Goal: Find specific page/section: Find specific page/section

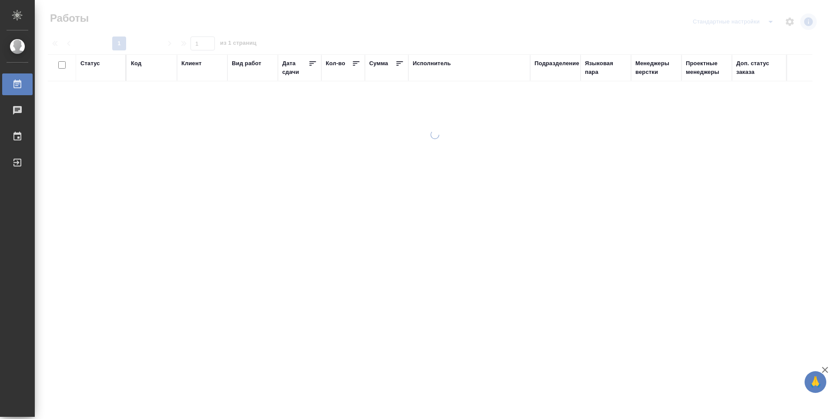
click at [560, 65] on div "Подразделение" at bounding box center [557, 63] width 45 height 9
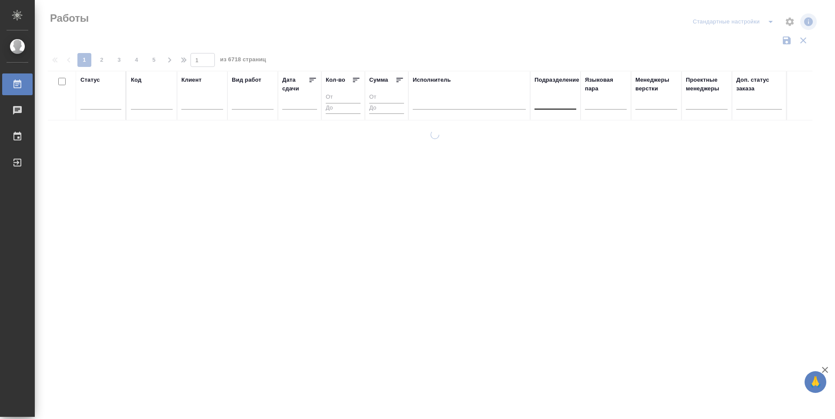
click at [564, 107] on div at bounding box center [556, 101] width 42 height 17
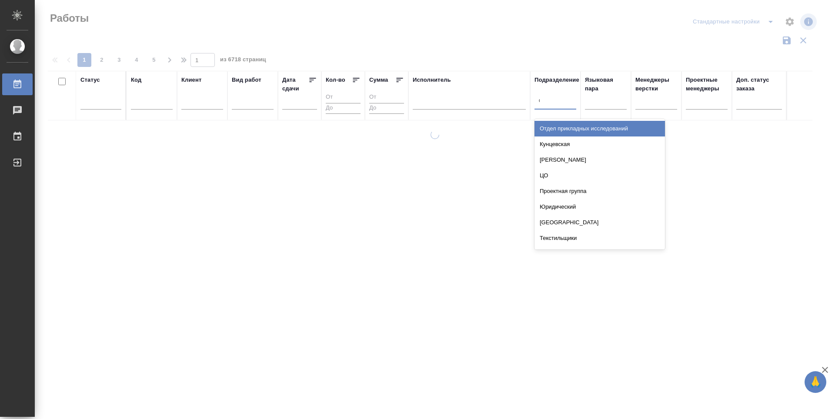
type input "dt"
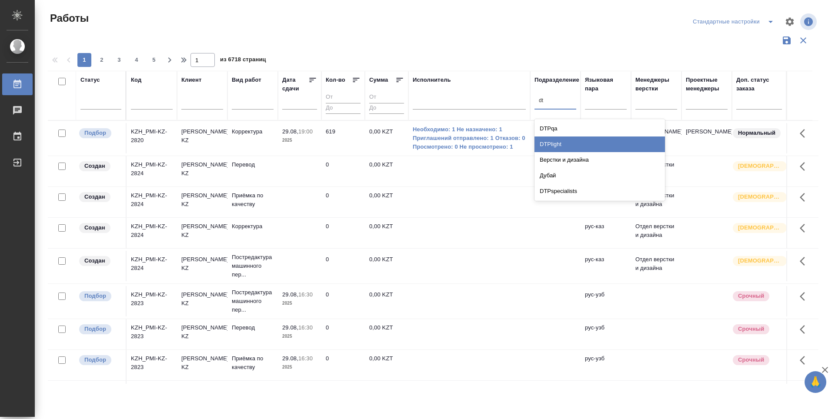
click at [573, 141] on div "DTPlight" at bounding box center [600, 145] width 130 height 16
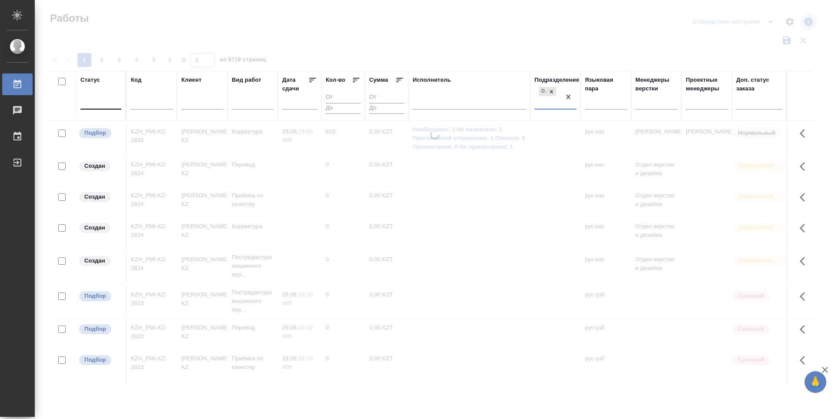
click at [94, 103] on div at bounding box center [100, 100] width 41 height 13
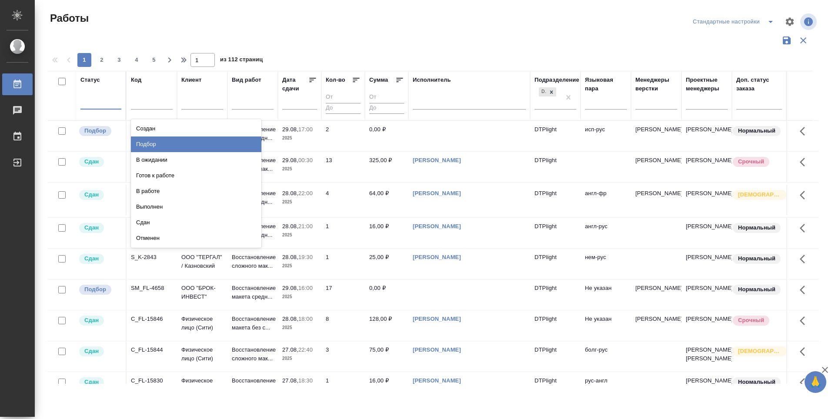
click at [217, 144] on div "Подбор" at bounding box center [196, 145] width 130 height 16
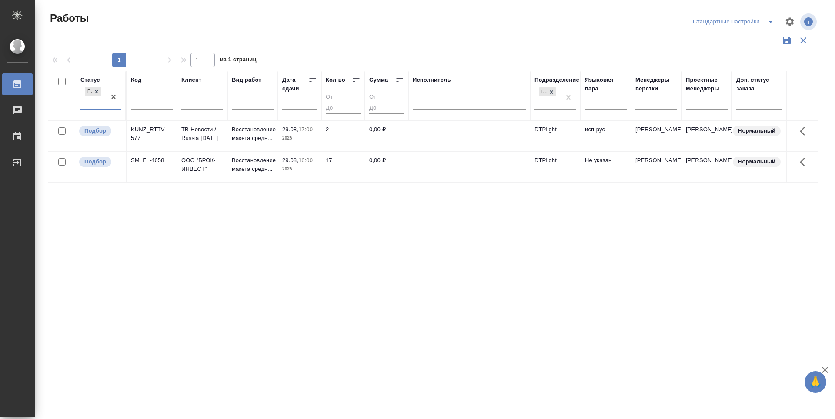
click at [82, 104] on div "Подбор" at bounding box center [92, 96] width 25 height 23
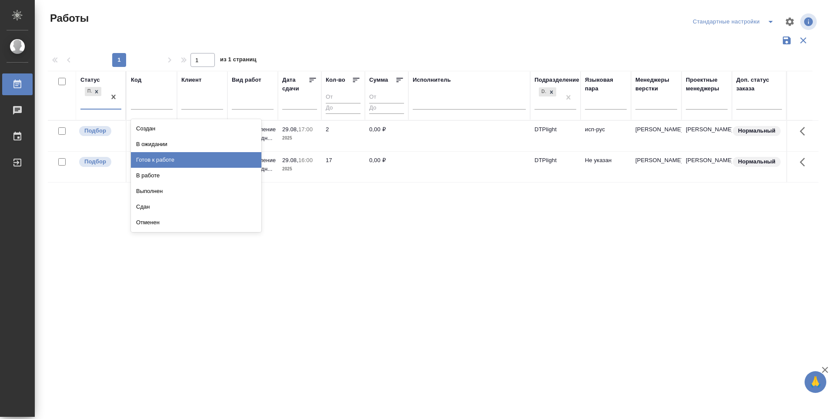
click at [147, 160] on div "Готов к работе" at bounding box center [196, 160] width 130 height 16
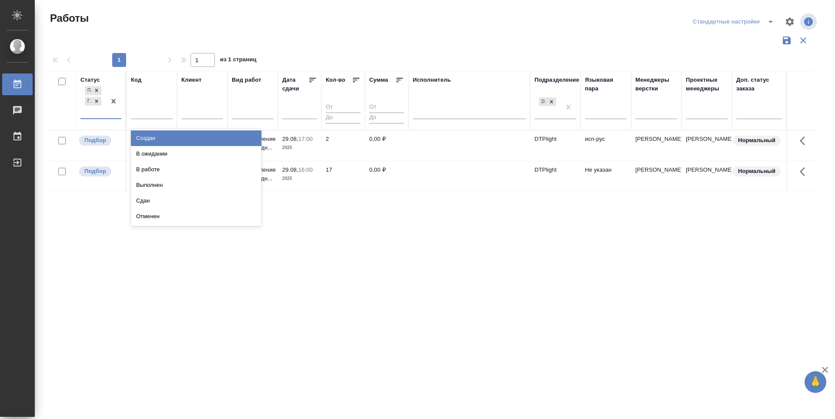
click at [86, 114] on div "Подбор Готов к работе" at bounding box center [92, 101] width 25 height 34
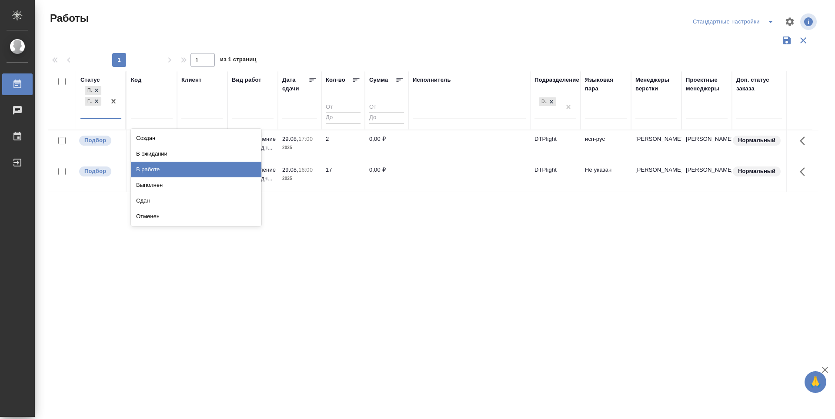
click at [137, 166] on div "В работе" at bounding box center [196, 170] width 130 height 16
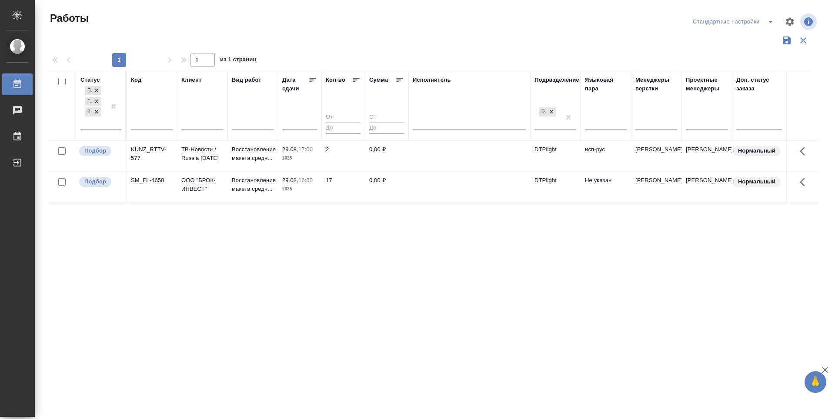
click at [242, 268] on div "Статус Подбор Готов к работе В работе Код Клиент Вид работ Дата сдачи Кол-во Су…" at bounding box center [433, 227] width 771 height 313
click at [310, 78] on icon at bounding box center [313, 80] width 7 height 4
click at [103, 154] on p "Подбор" at bounding box center [95, 151] width 22 height 9
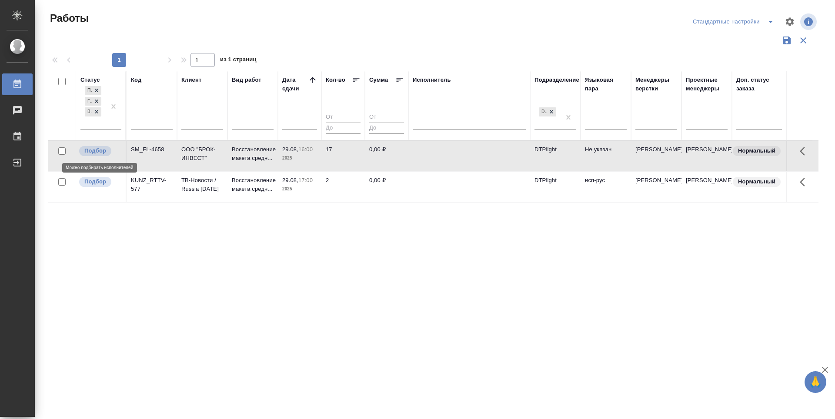
click at [103, 154] on p "Подбор" at bounding box center [95, 151] width 22 height 9
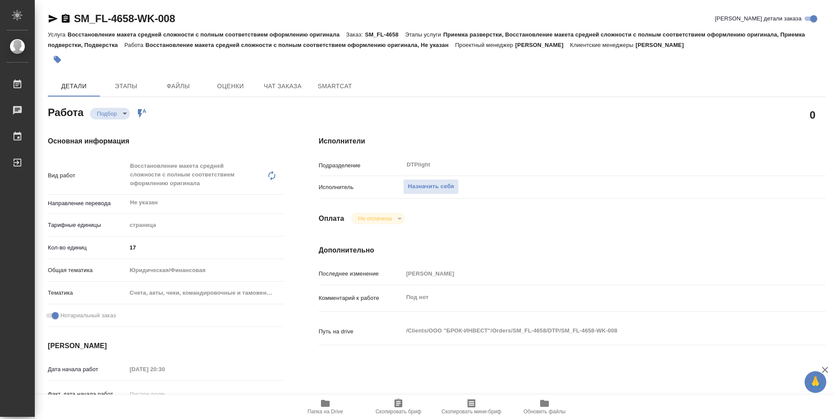
type textarea "x"
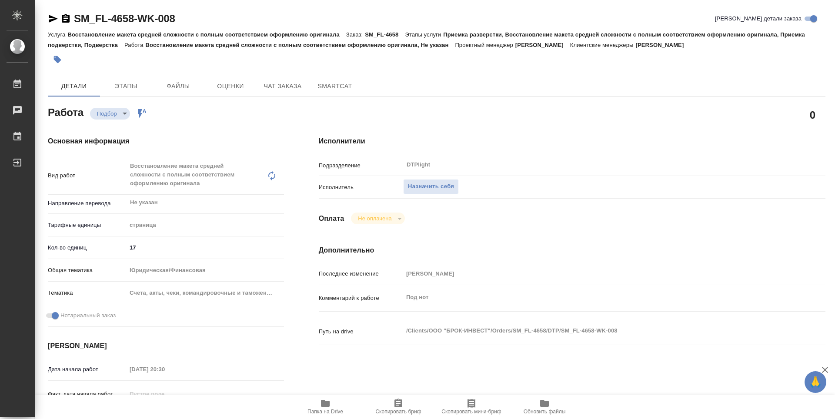
type textarea "x"
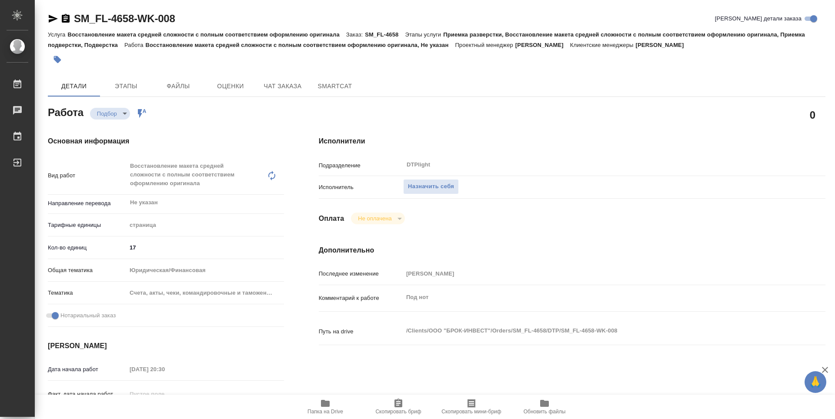
type textarea "x"
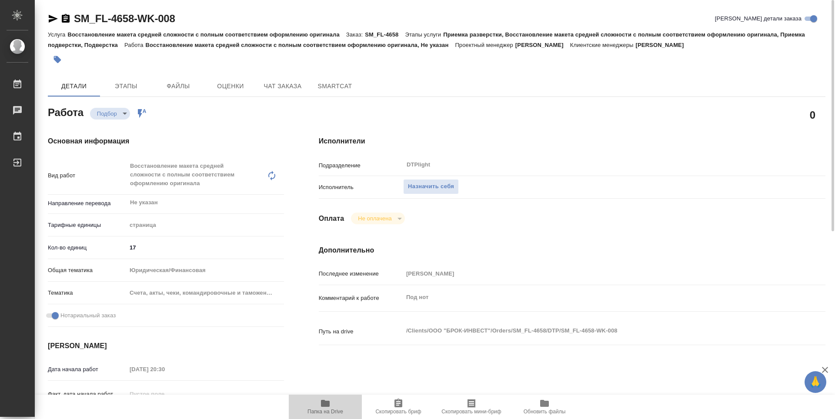
click at [327, 405] on icon "button" at bounding box center [325, 403] width 9 height 7
type textarea "x"
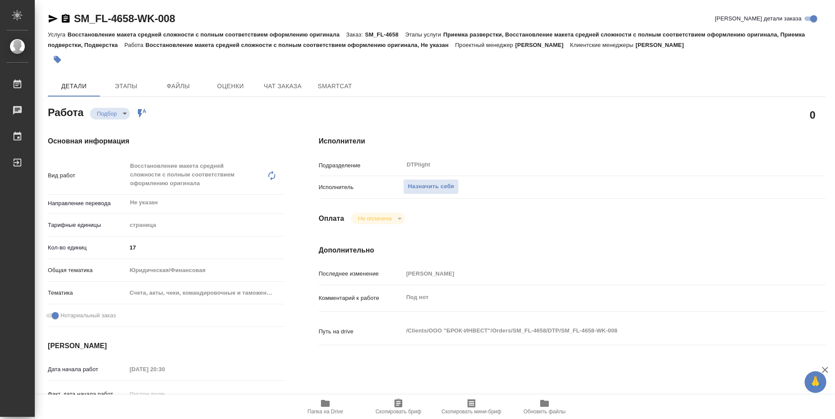
type textarea "x"
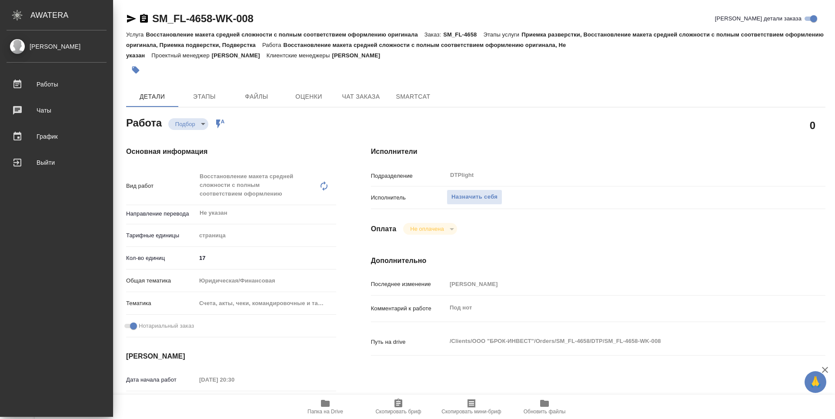
type textarea "x"
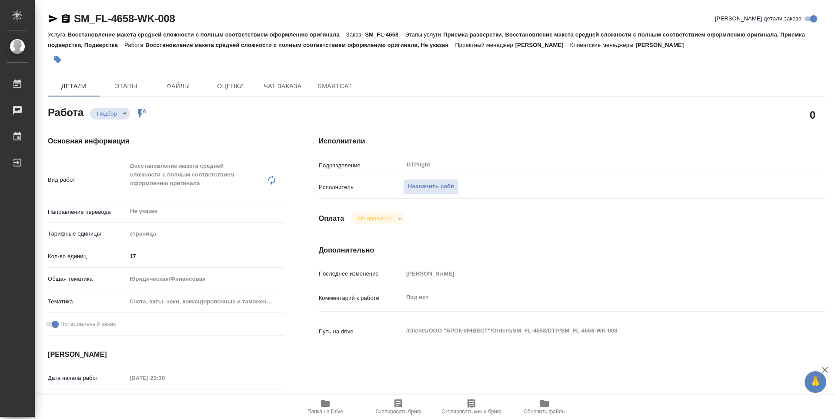
click at [499, 111] on div "0" at bounding box center [572, 115] width 507 height 22
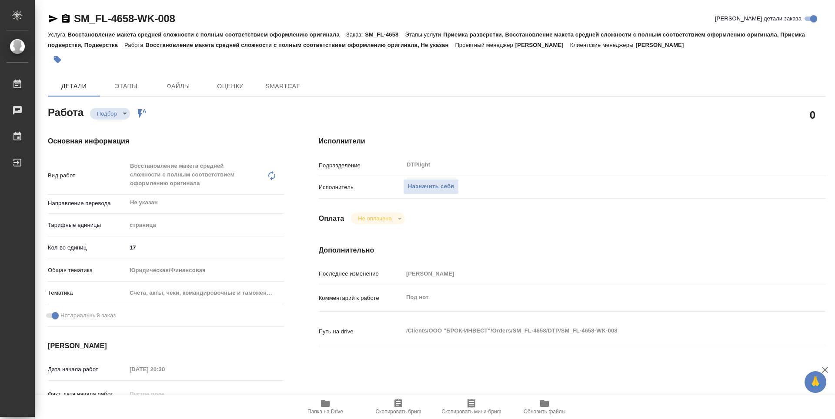
type textarea "x"
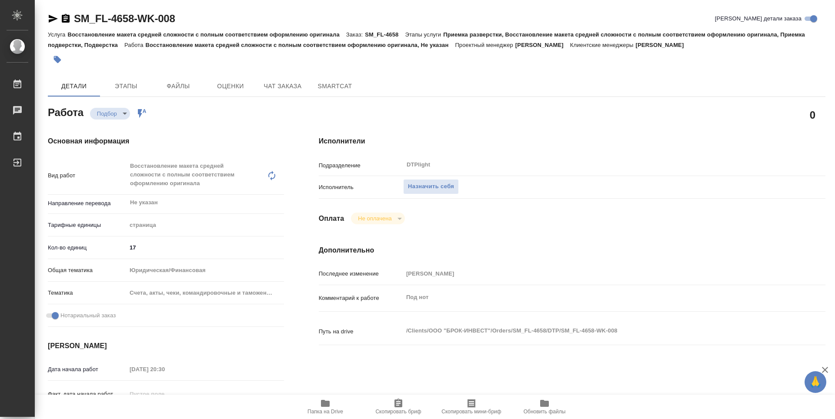
type textarea "x"
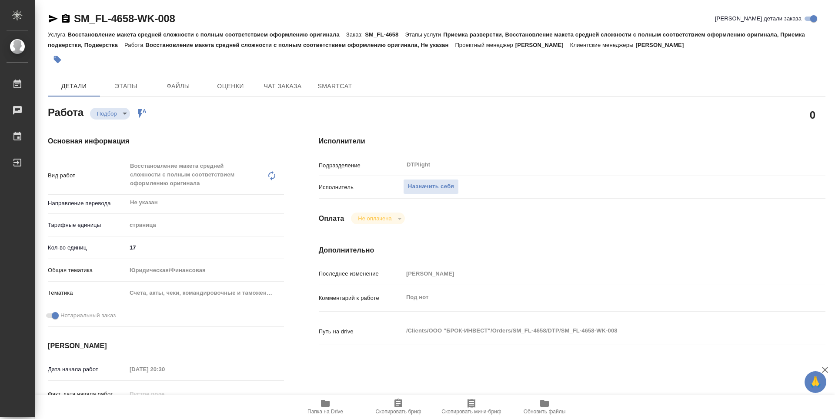
type textarea "x"
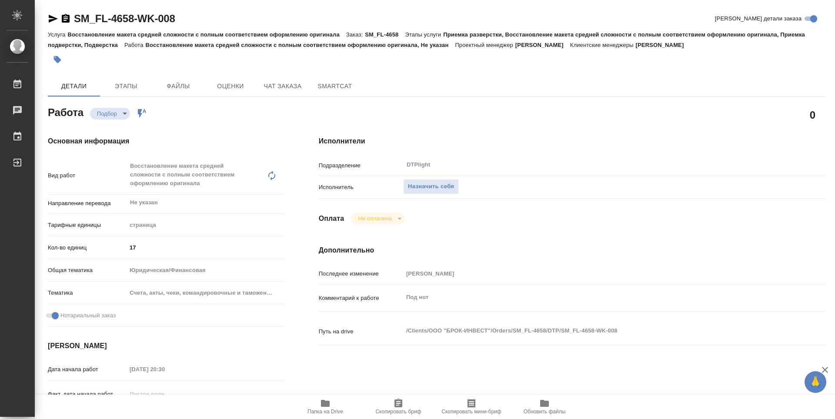
type textarea "x"
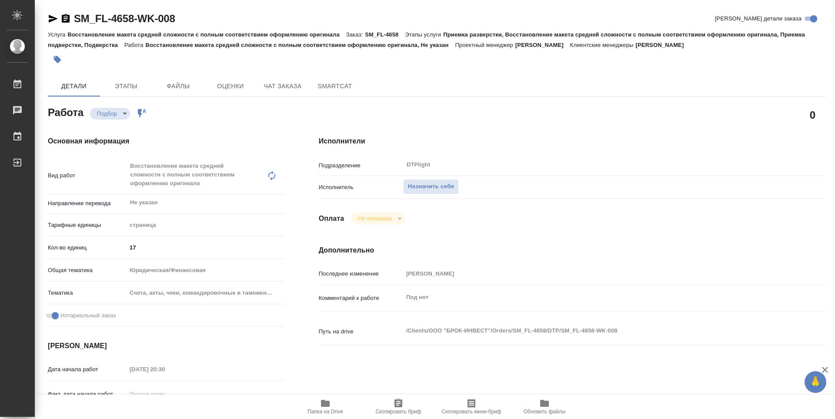
type textarea "x"
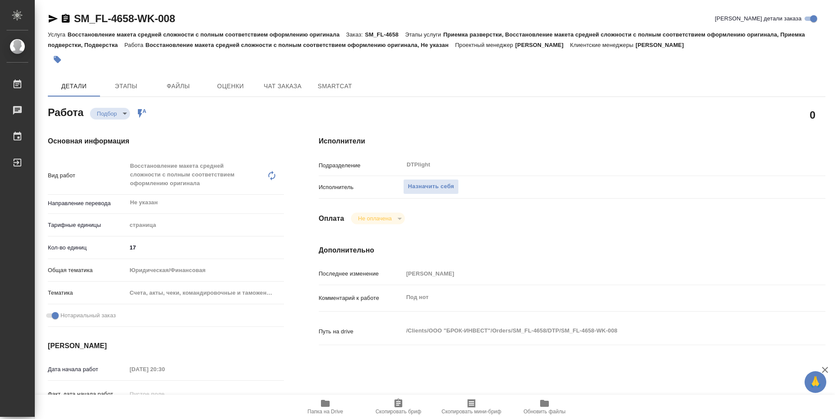
type textarea "x"
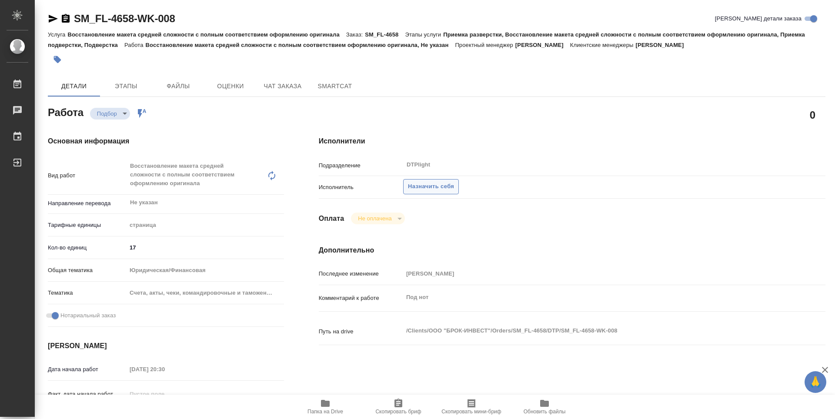
click at [441, 188] on span "Назначить себя" at bounding box center [431, 187] width 46 height 10
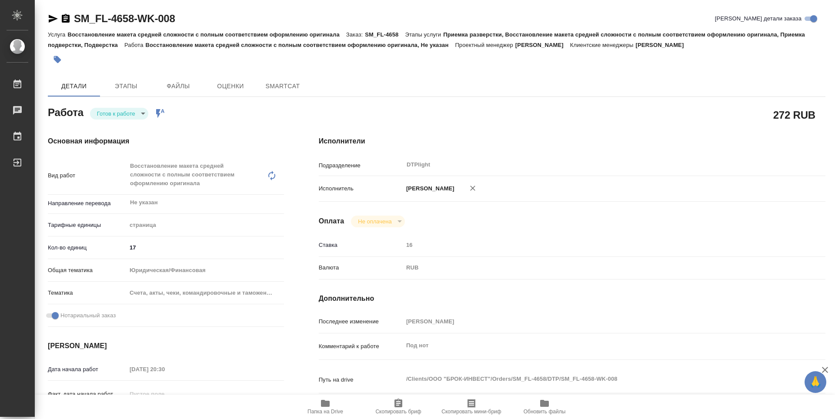
type textarea "x"
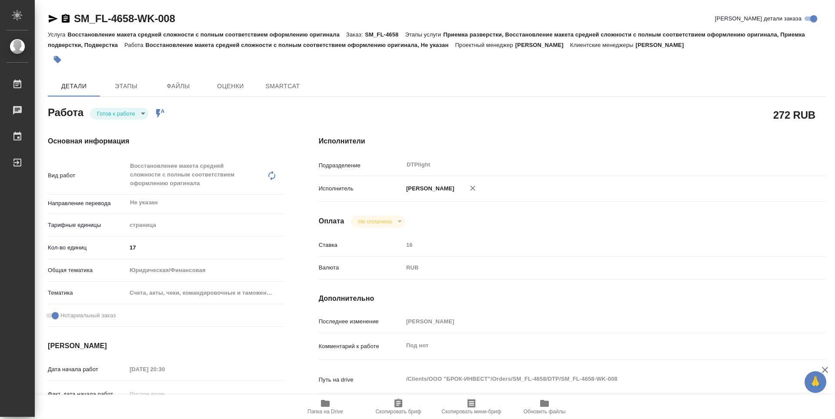
type textarea "x"
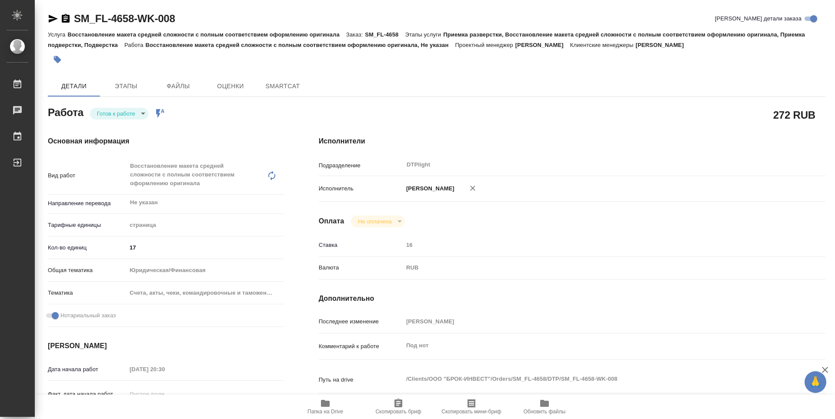
type textarea "x"
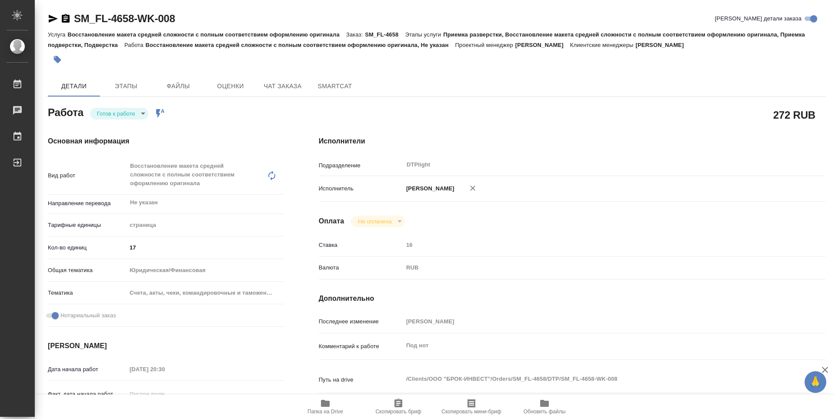
type textarea "x"
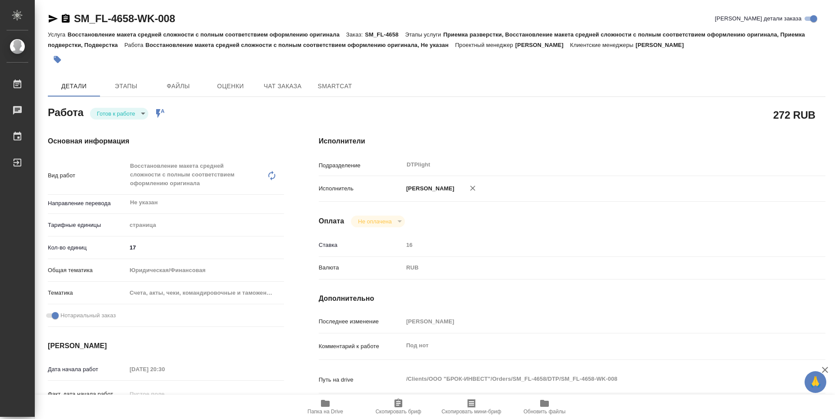
type textarea "x"
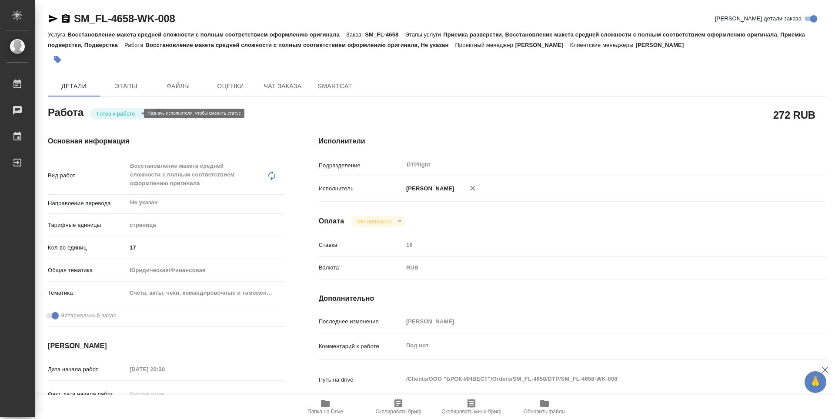
click at [118, 114] on body "🙏 .cls-1 fill:#fff; AWATERA Zubakova Viktoriya Работы Чаты График Выйти SM_FL-4…" at bounding box center [417, 209] width 835 height 419
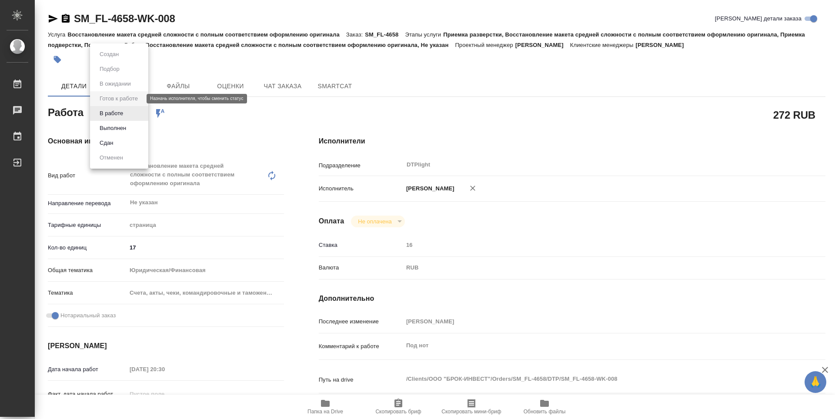
type textarea "x"
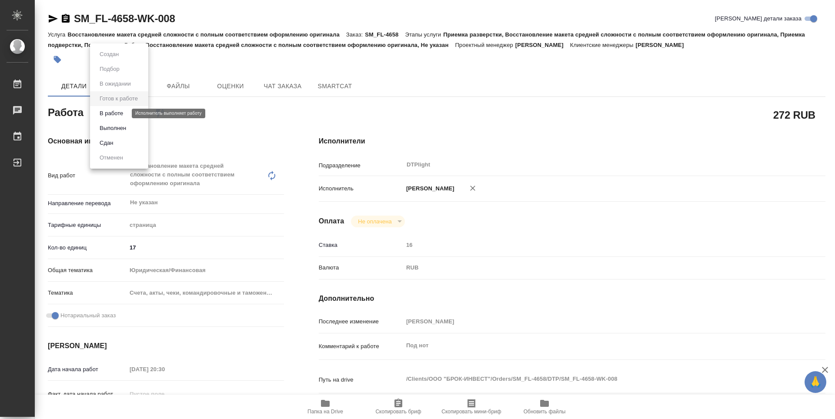
click at [118, 112] on button "В работе" at bounding box center [111, 114] width 29 height 10
type textarea "x"
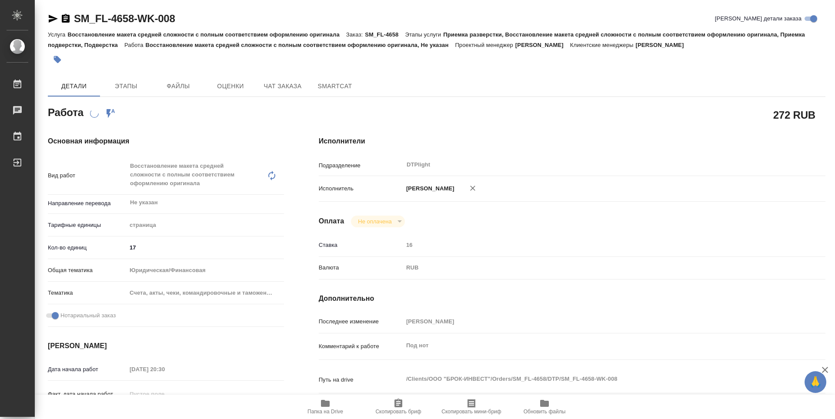
type textarea "x"
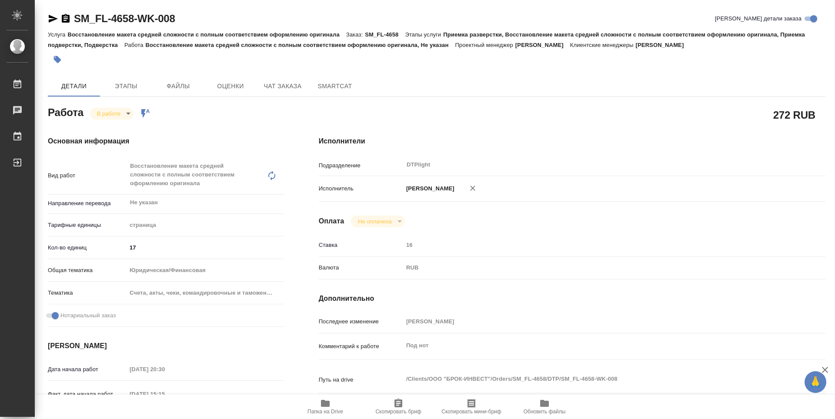
type textarea "x"
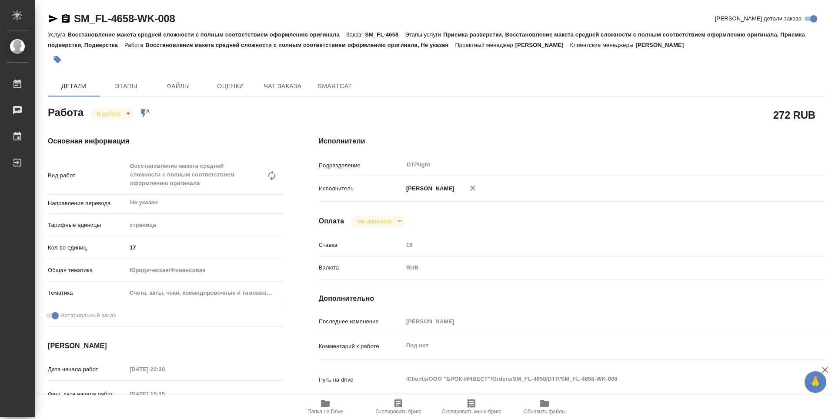
type textarea "x"
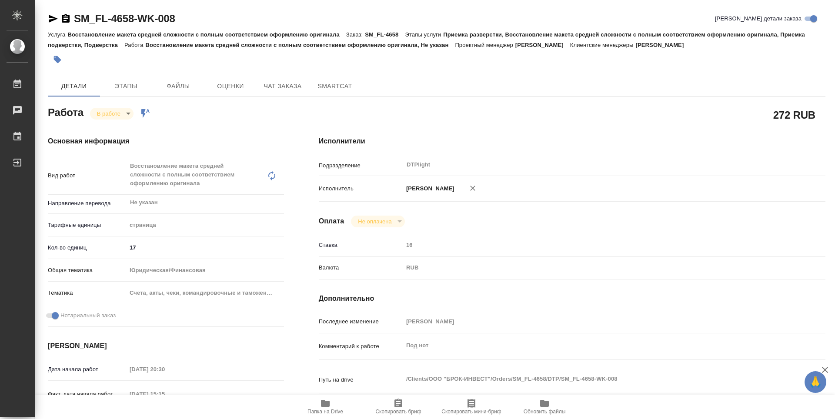
type textarea "x"
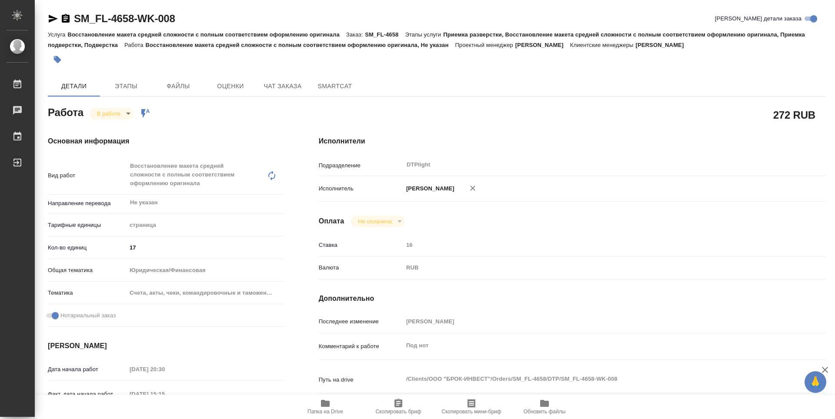
type textarea "x"
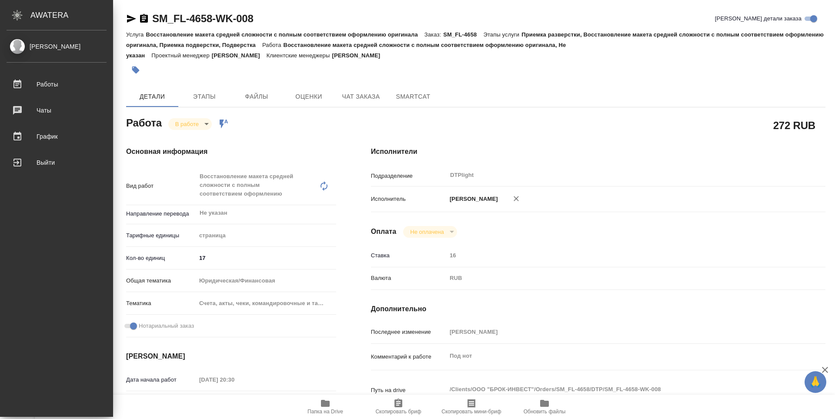
type textarea "x"
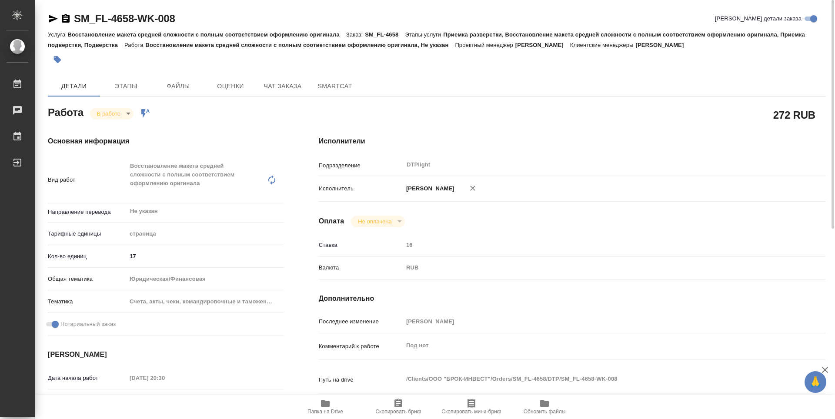
click at [51, 16] on icon "button" at bounding box center [53, 18] width 10 height 10
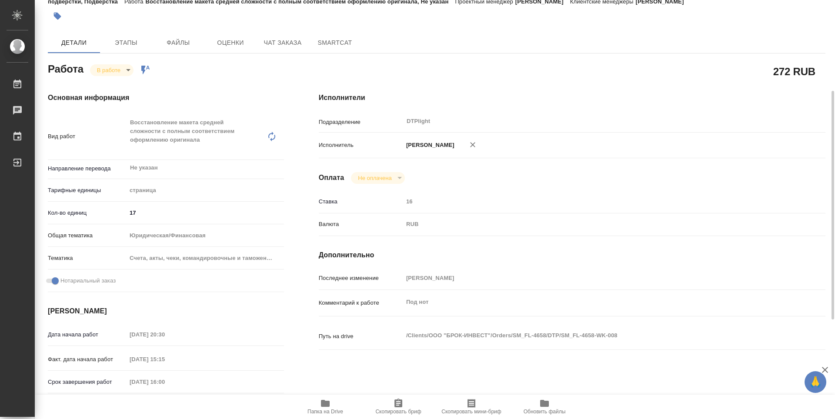
scroll to position [87, 0]
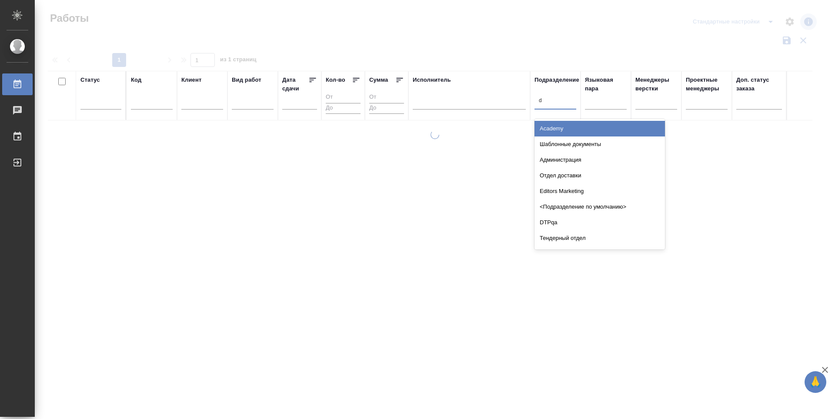
type input "dt"
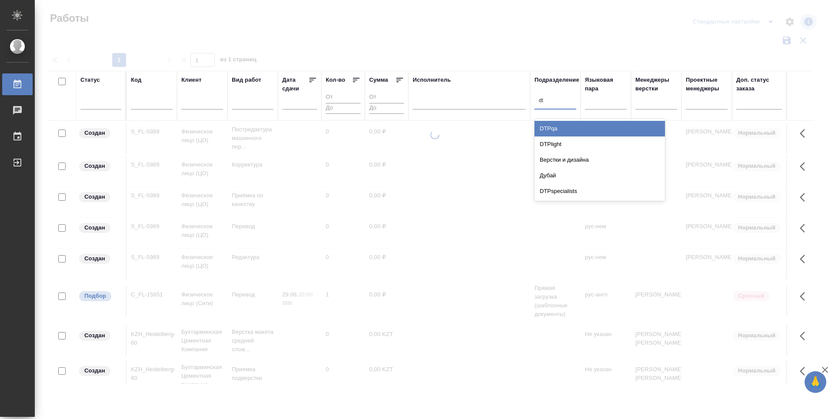
click at [562, 139] on div "DTPlight" at bounding box center [600, 145] width 130 height 16
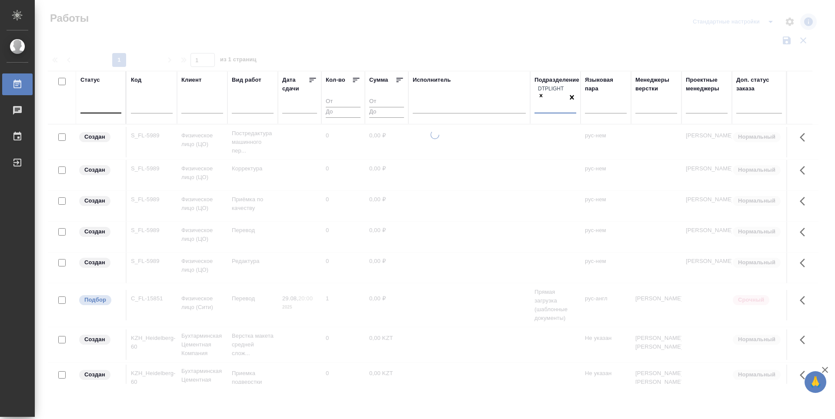
click at [82, 108] on div at bounding box center [100, 105] width 41 height 17
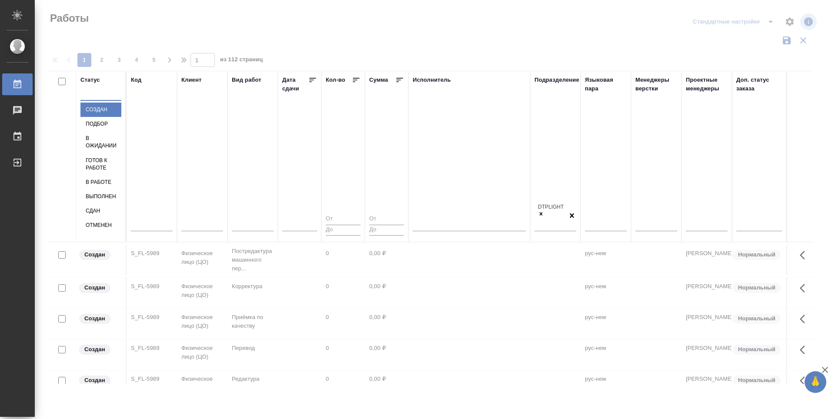
type input "п"
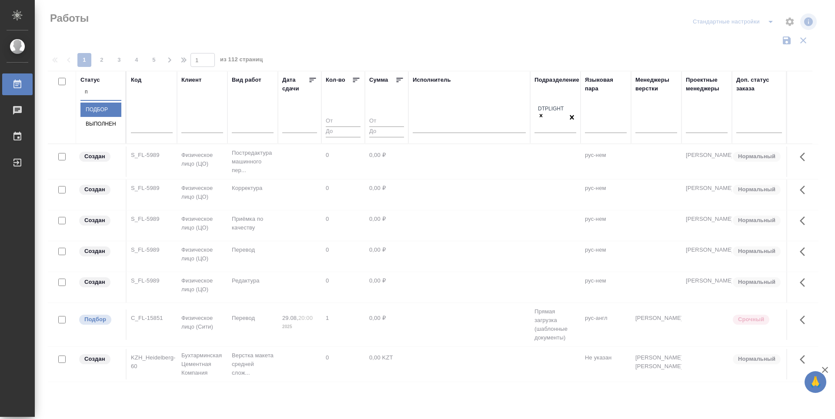
click at [121, 117] on div "Подбор" at bounding box center [100, 110] width 41 height 14
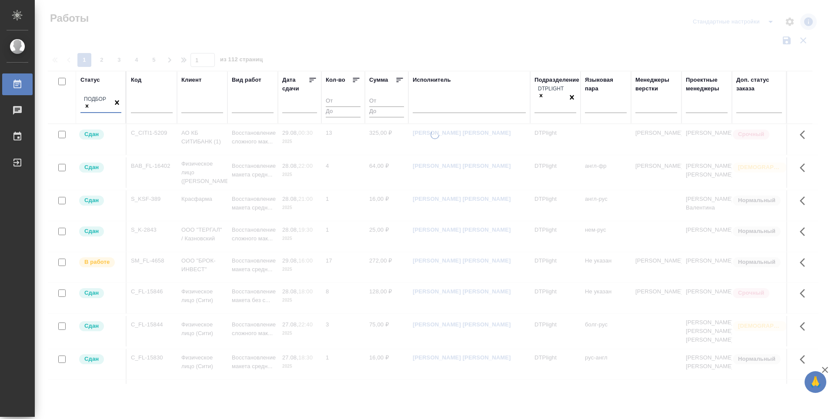
type input "г"
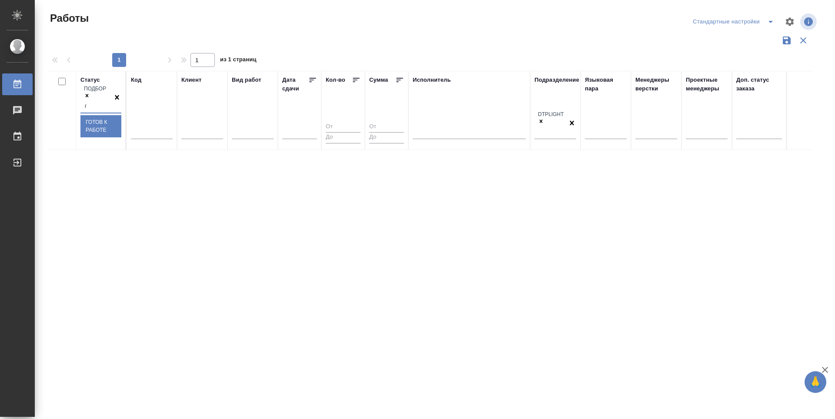
click at [121, 126] on div "Готов к работе" at bounding box center [100, 126] width 41 height 22
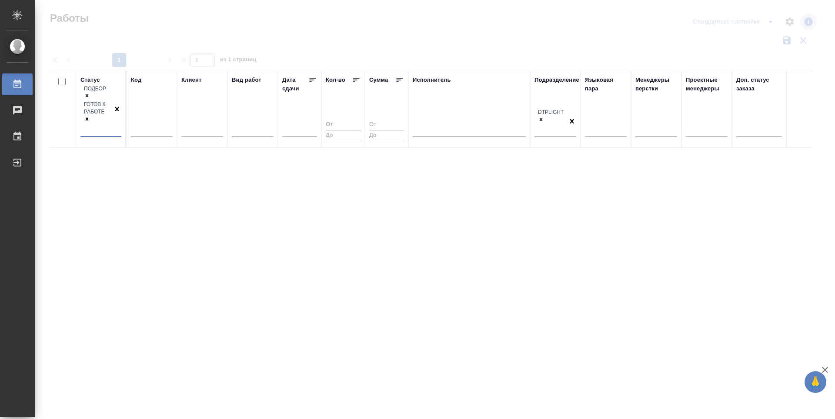
type input "в"
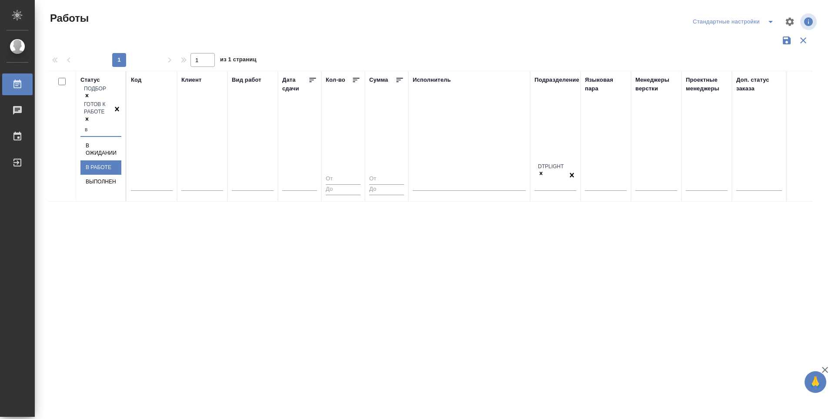
click at [121, 161] on div "В работе" at bounding box center [100, 168] width 41 height 14
